Goal: Transaction & Acquisition: Download file/media

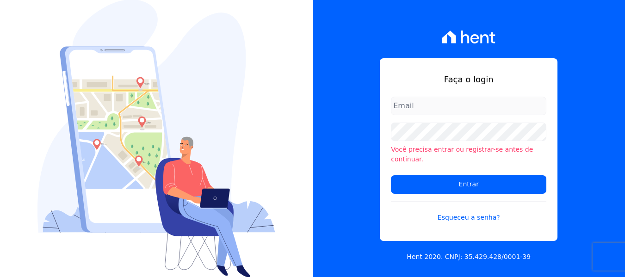
type input "[PERSON_NAME][EMAIL_ADDRESS][DOMAIN_NAME]"
click at [375, 133] on div "Faça o login [PERSON_NAME][EMAIL_ADDRESS][DOMAIN_NAME] Você precisa entrar ou r…" at bounding box center [469, 138] width 313 height 277
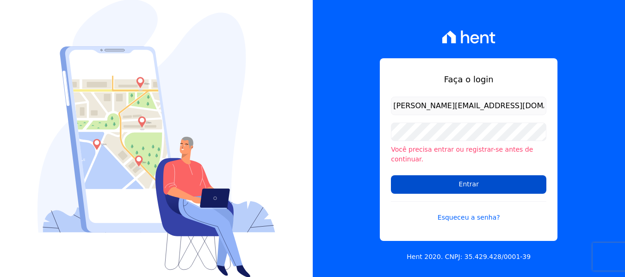
click at [457, 180] on input "Entrar" at bounding box center [468, 184] width 155 height 19
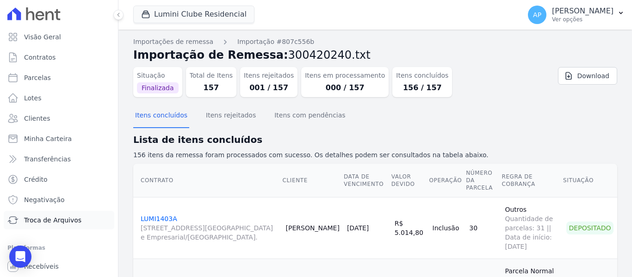
click at [50, 221] on span "Troca de Arquivos" at bounding box center [52, 220] width 57 height 9
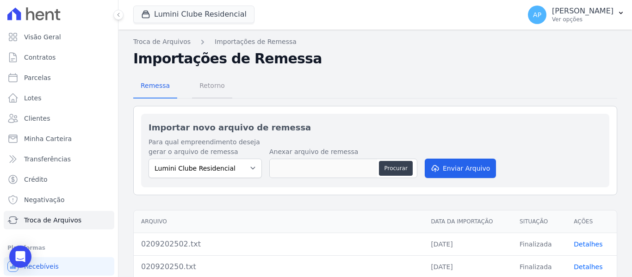
click at [210, 84] on span "Retorno" at bounding box center [212, 85] width 37 height 19
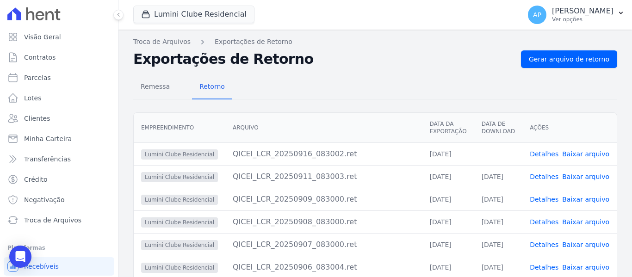
click at [585, 156] on link "Baixar arquivo" at bounding box center [585, 153] width 47 height 7
click at [224, 18] on button "Lumini Clube Residencial" at bounding box center [193, 15] width 121 height 18
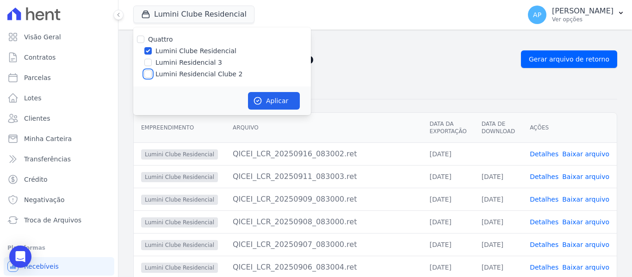
click at [147, 73] on input "Lumini Residencial Clube 2" at bounding box center [147, 73] width 7 height 7
checkbox input "true"
click at [148, 51] on input "Lumini Clube Residencial" at bounding box center [147, 50] width 7 height 7
checkbox input "false"
click at [285, 101] on button "Aplicar" at bounding box center [274, 101] width 52 height 18
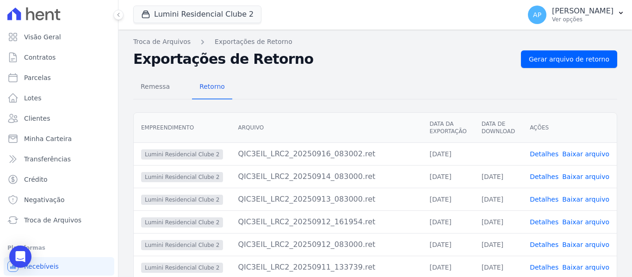
click at [571, 155] on link "Baixar arquivo" at bounding box center [585, 153] width 47 height 7
